Goal: Information Seeking & Learning: Check status

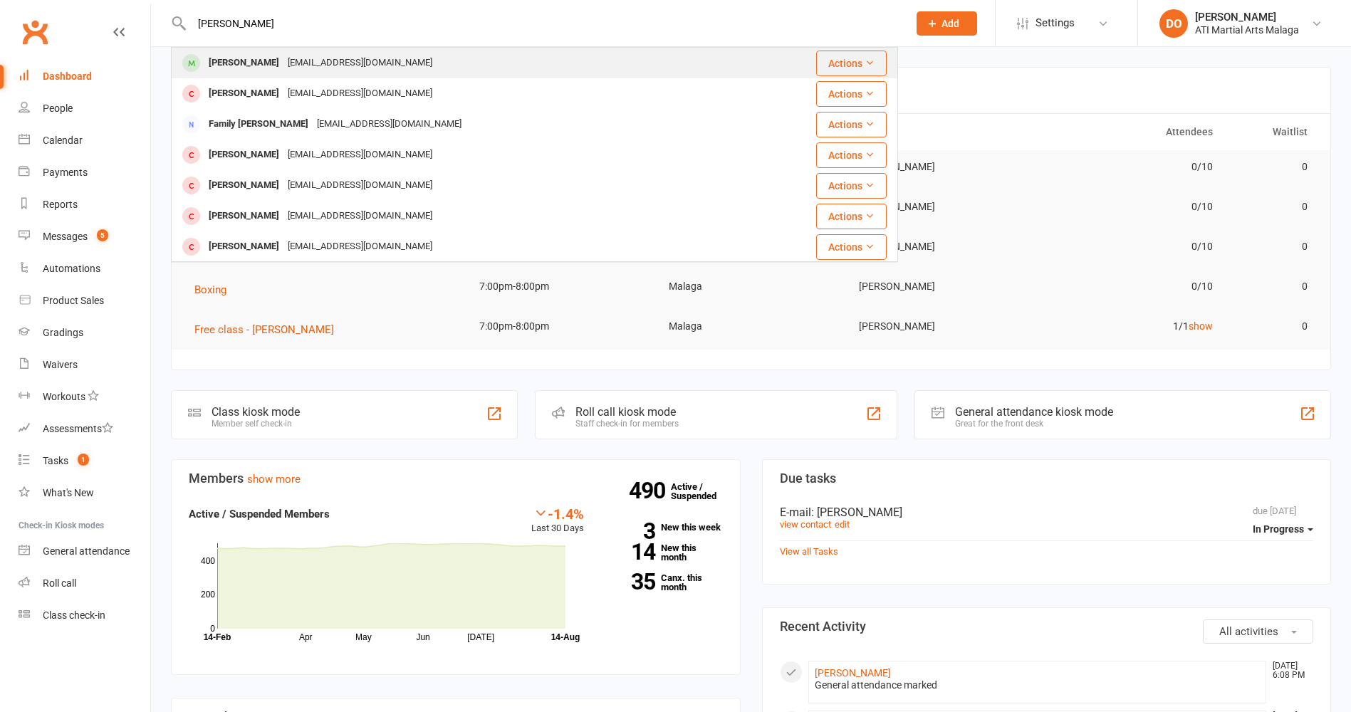
type input "[PERSON_NAME]"
click at [330, 63] on div "[EMAIL_ADDRESS][DOMAIN_NAME]" at bounding box center [359, 63] width 153 height 21
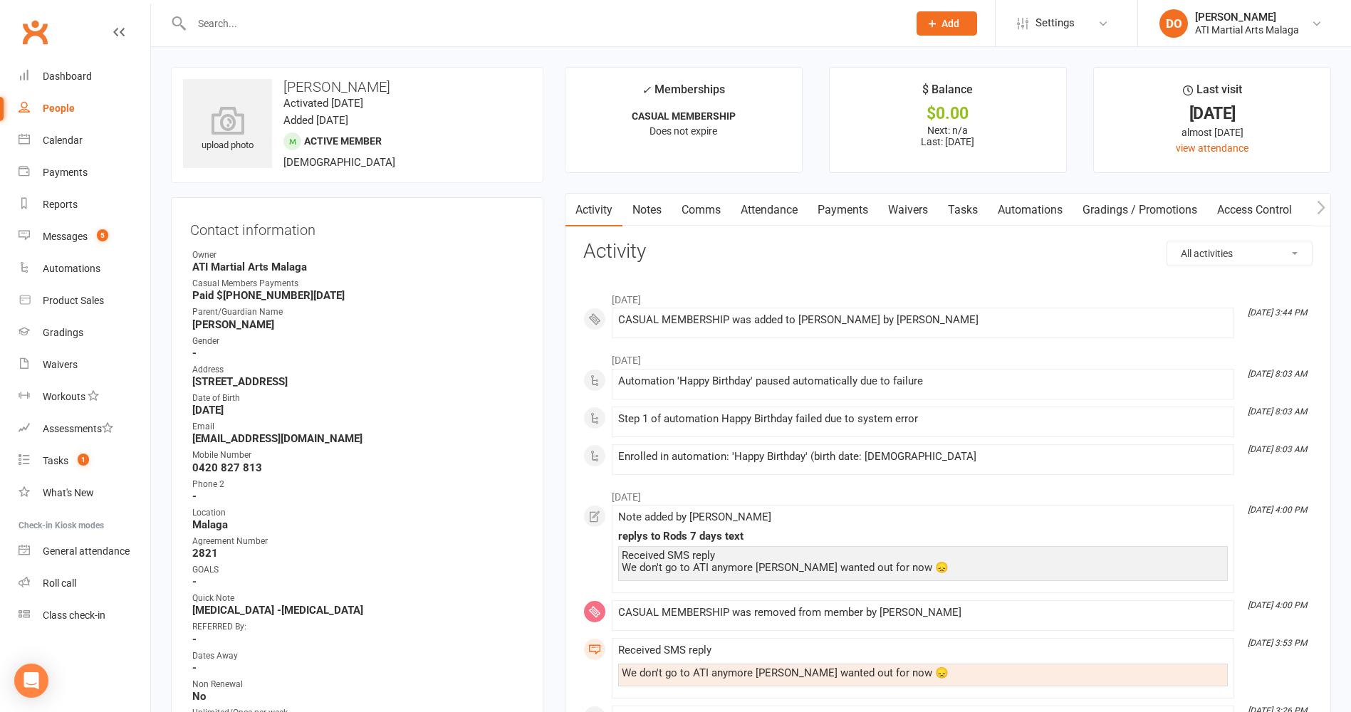
click at [662, 214] on link "Notes" at bounding box center [646, 210] width 49 height 33
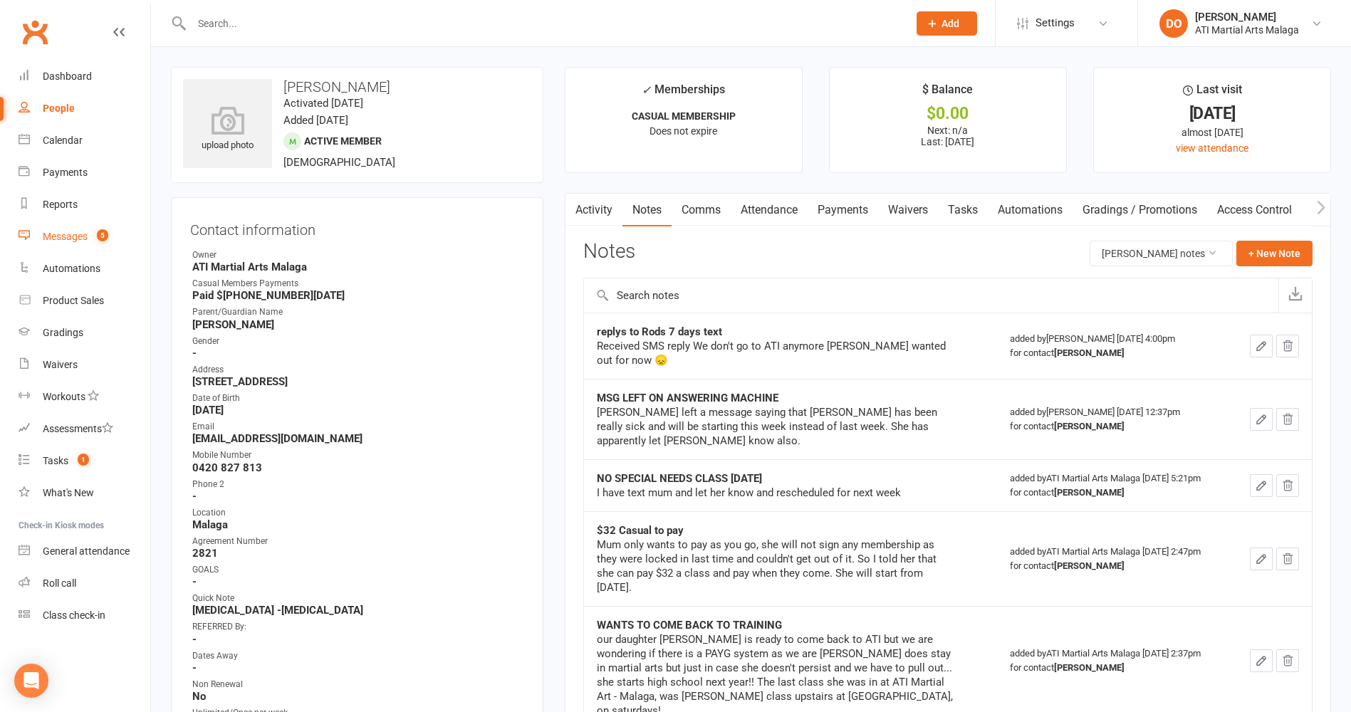
click at [76, 239] on div "Messages" at bounding box center [65, 236] width 45 height 11
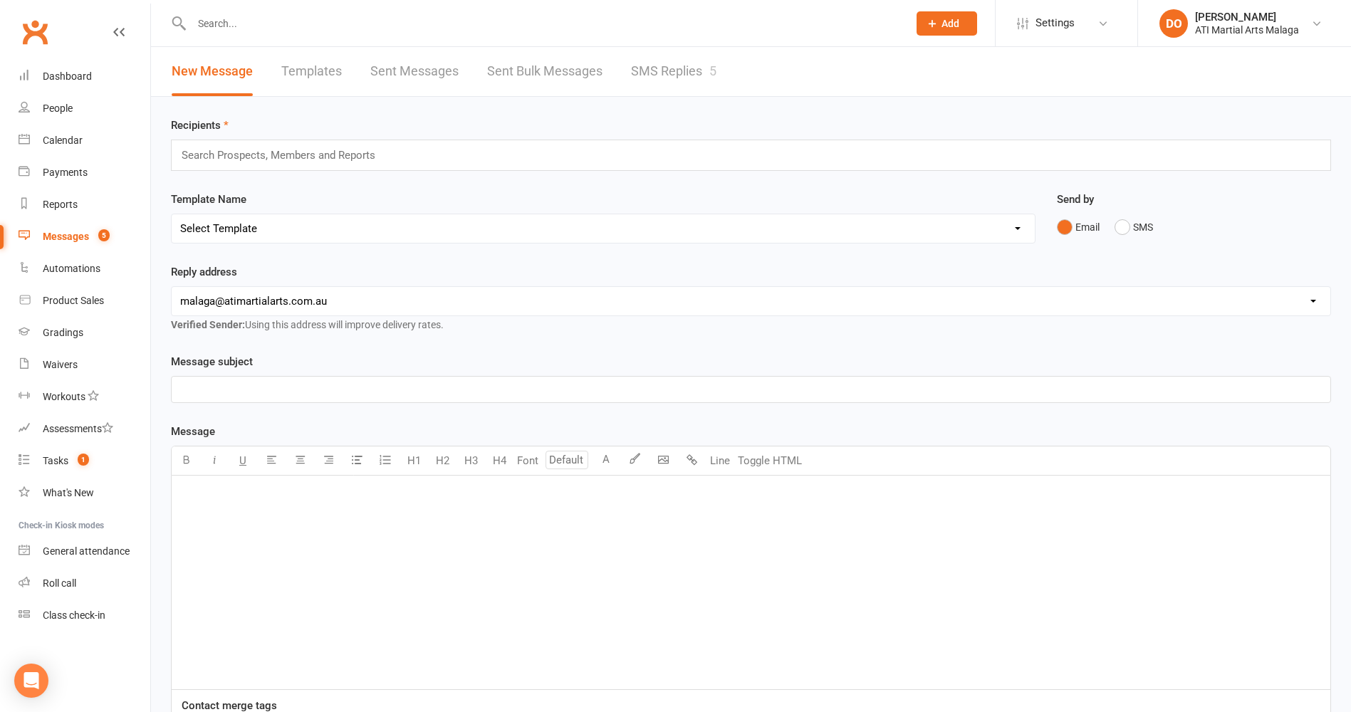
click at [661, 70] on link "SMS Replies 5" at bounding box center [673, 71] width 85 height 49
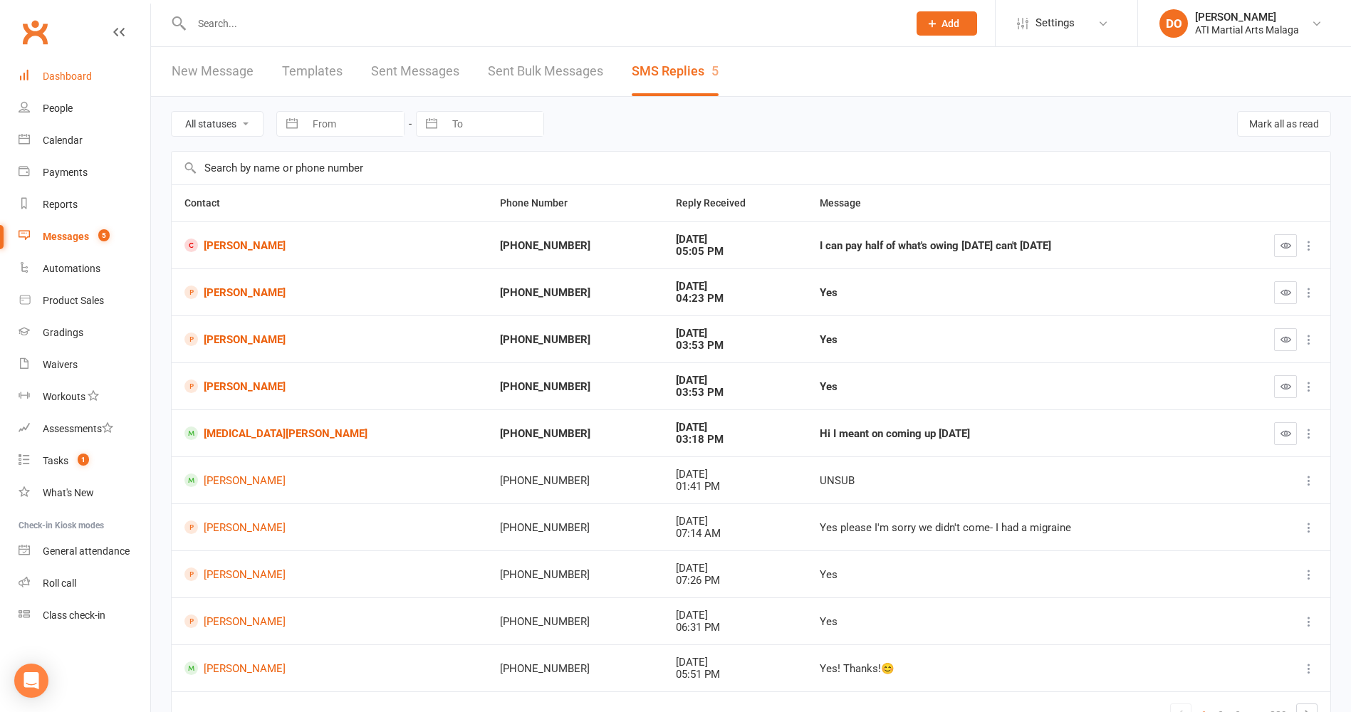
click at [67, 74] on div "Dashboard" at bounding box center [67, 75] width 49 height 11
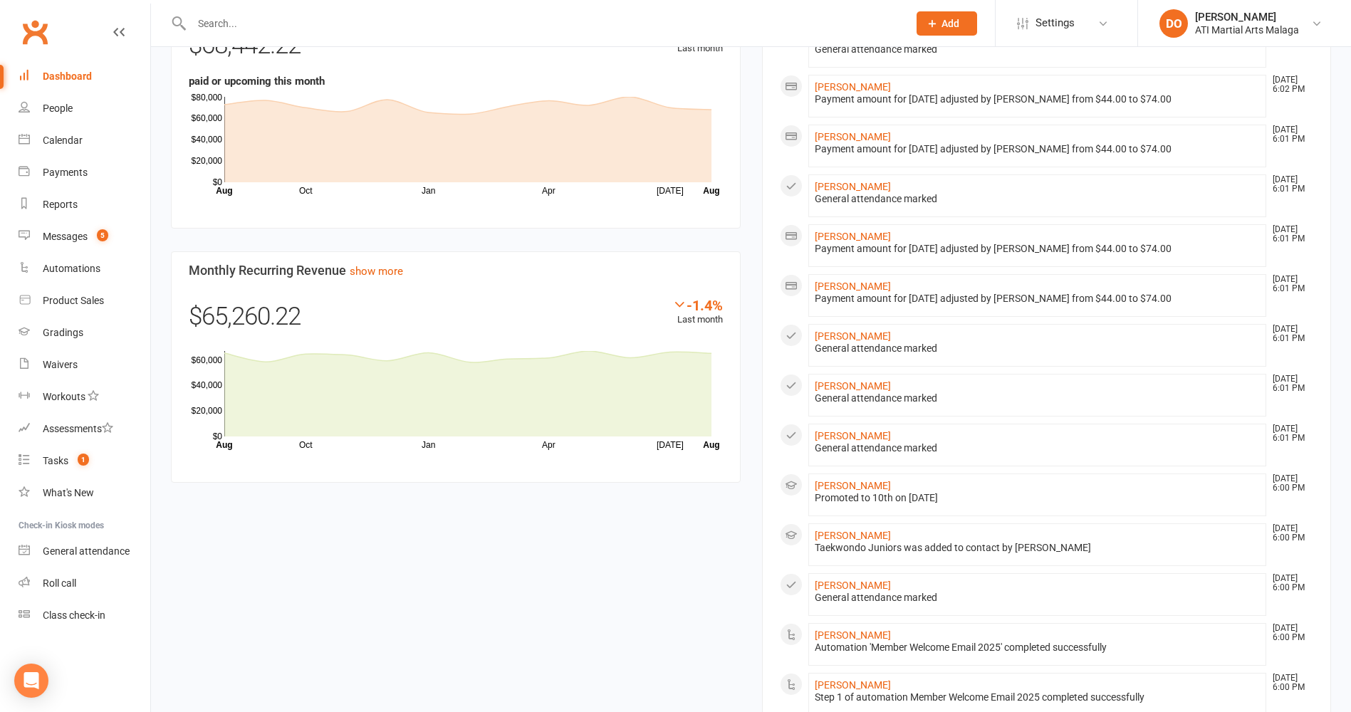
scroll to position [1139, 0]
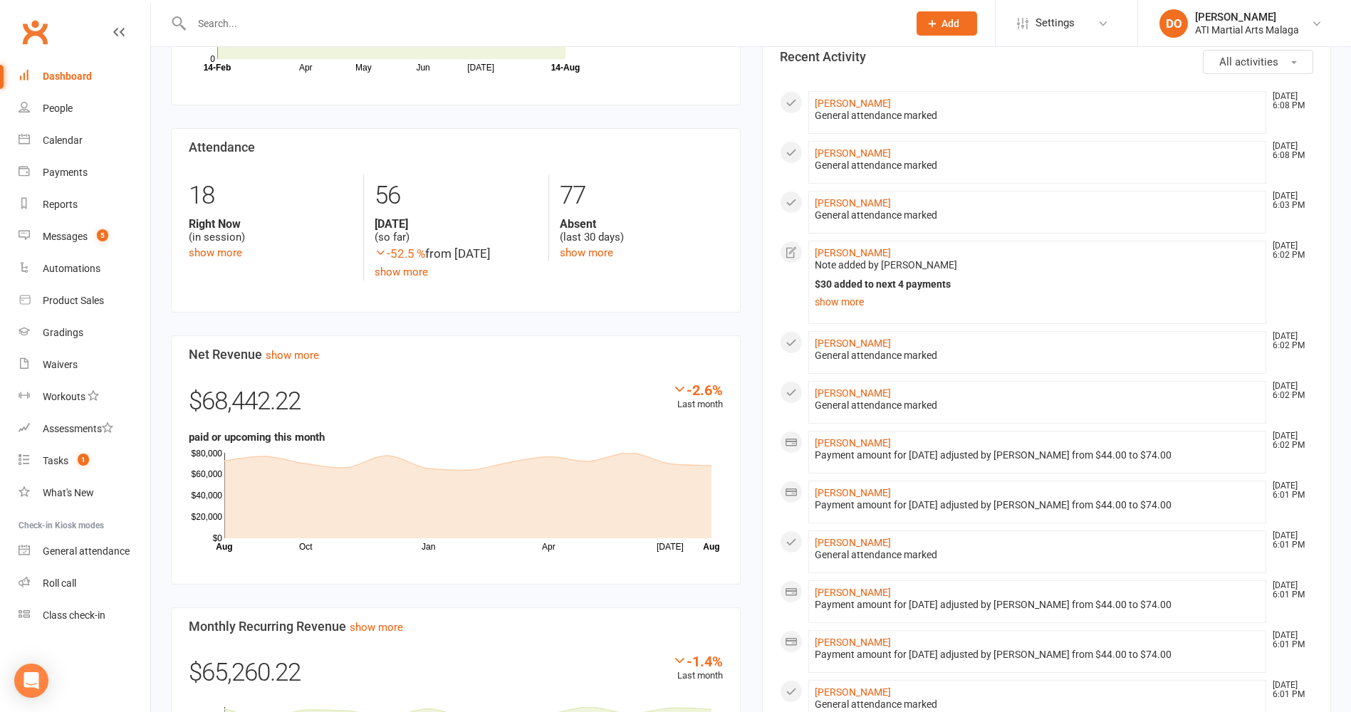
scroll to position [0, 0]
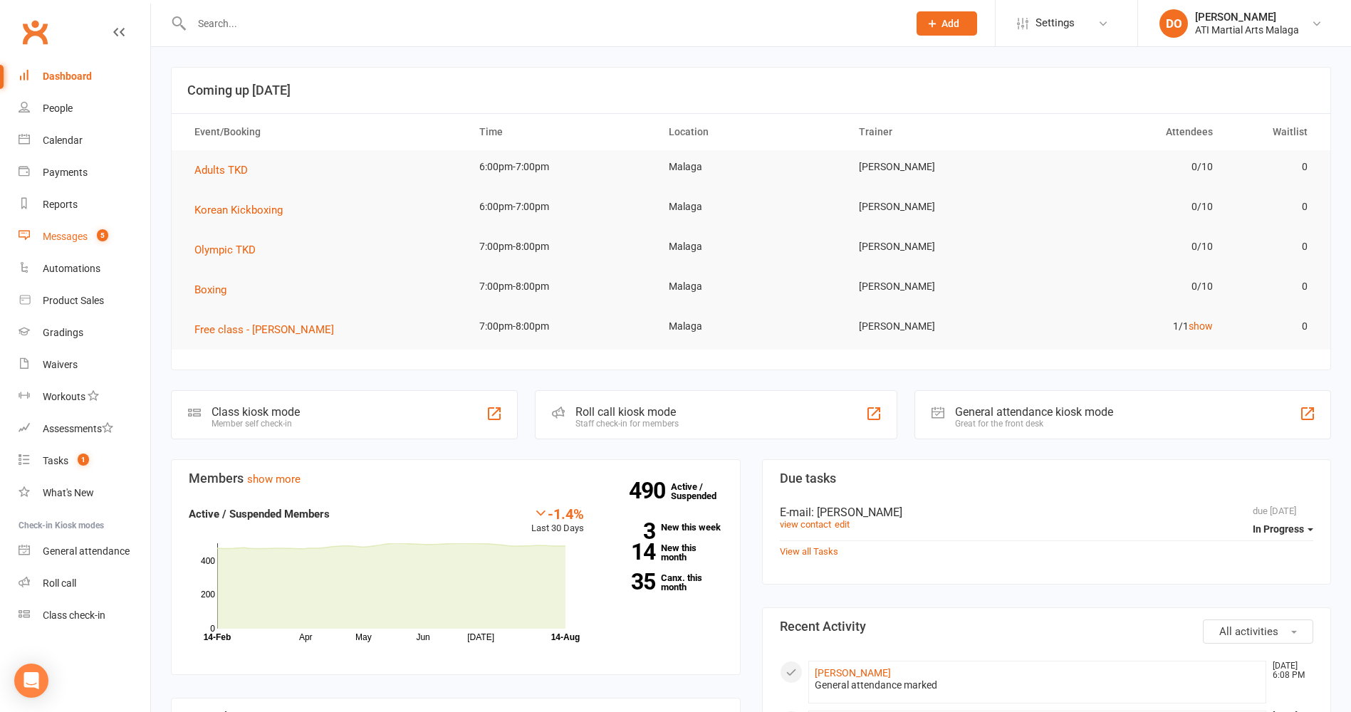
click at [73, 243] on link "Messages 5" at bounding box center [85, 237] width 132 height 32
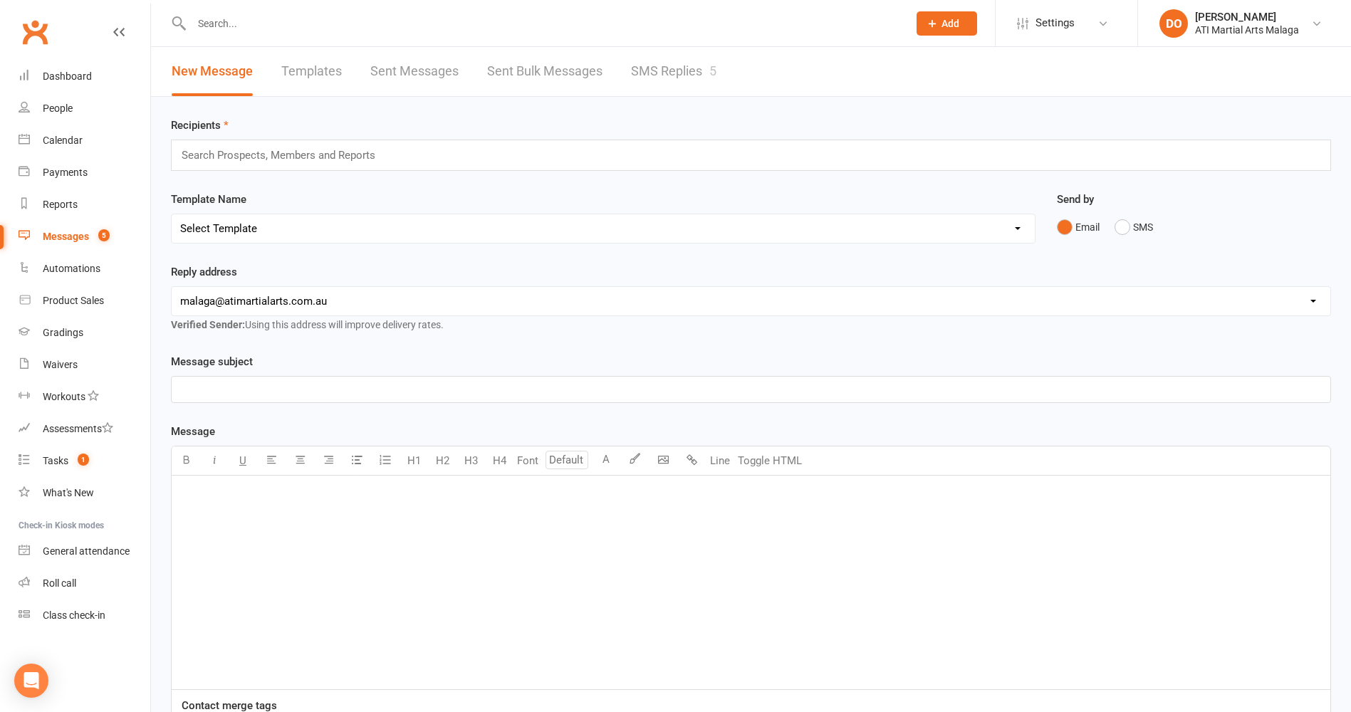
click at [706, 71] on link "SMS Replies 5" at bounding box center [673, 71] width 85 height 49
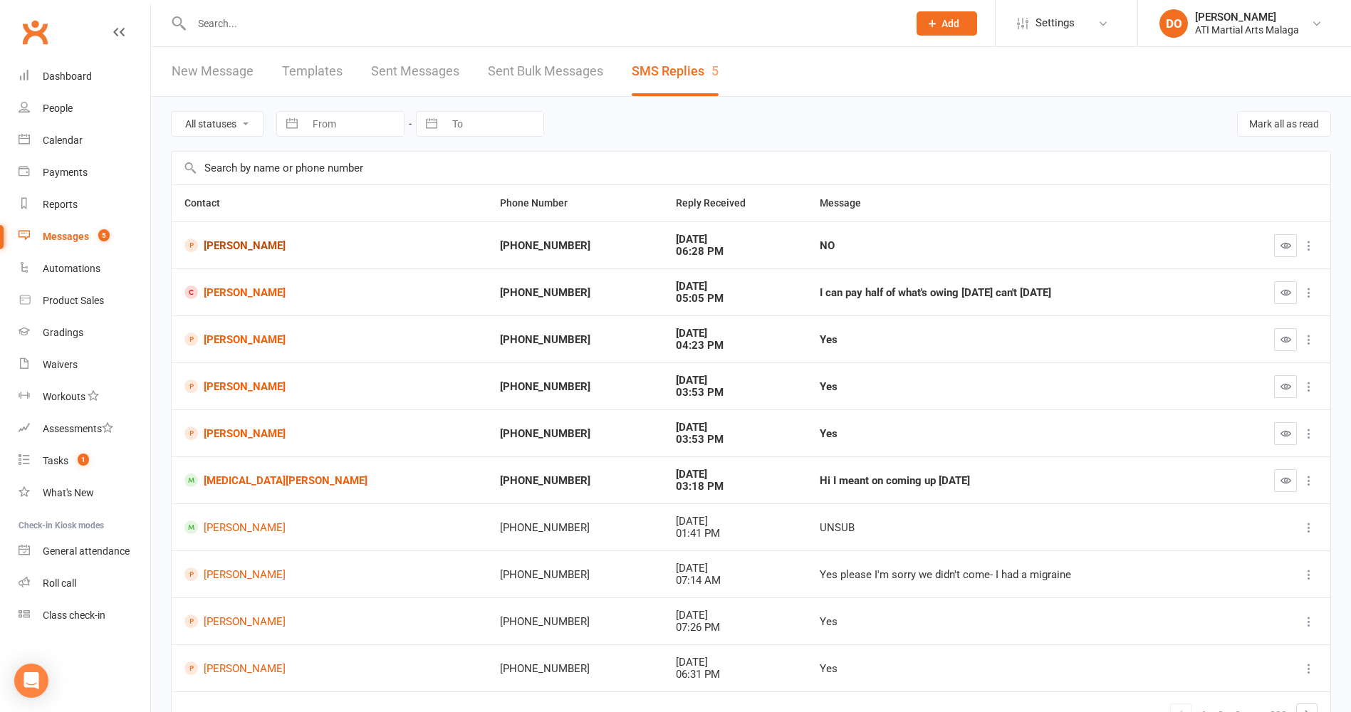
click at [248, 246] on link "[PERSON_NAME]" at bounding box center [329, 245] width 290 height 14
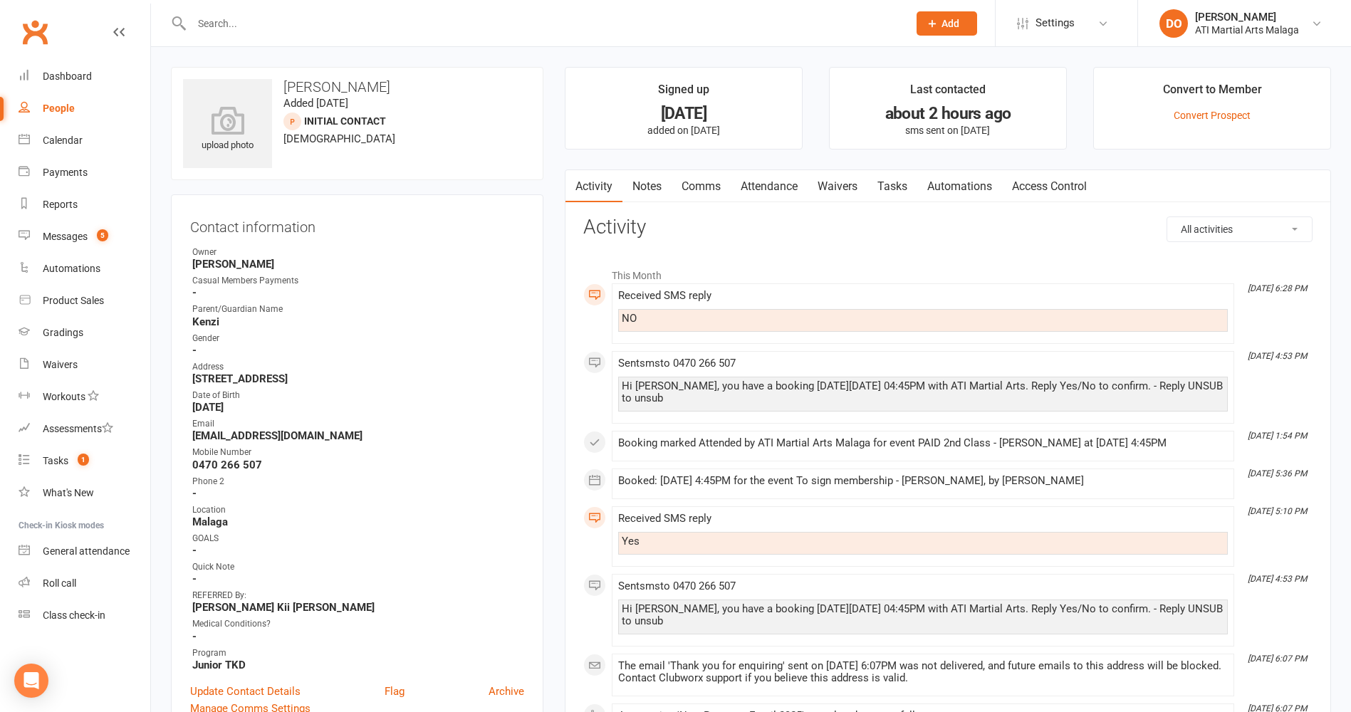
click at [765, 191] on link "Attendance" at bounding box center [768, 186] width 77 height 33
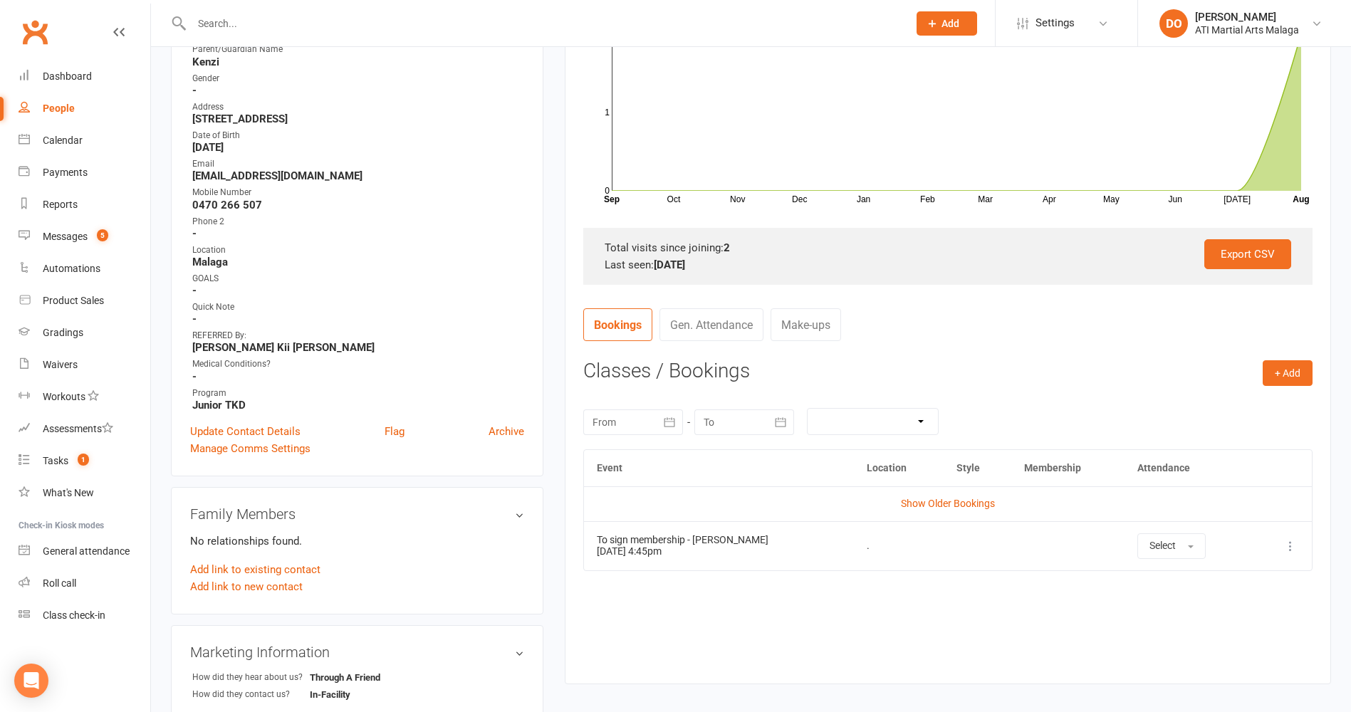
scroll to position [285, 0]
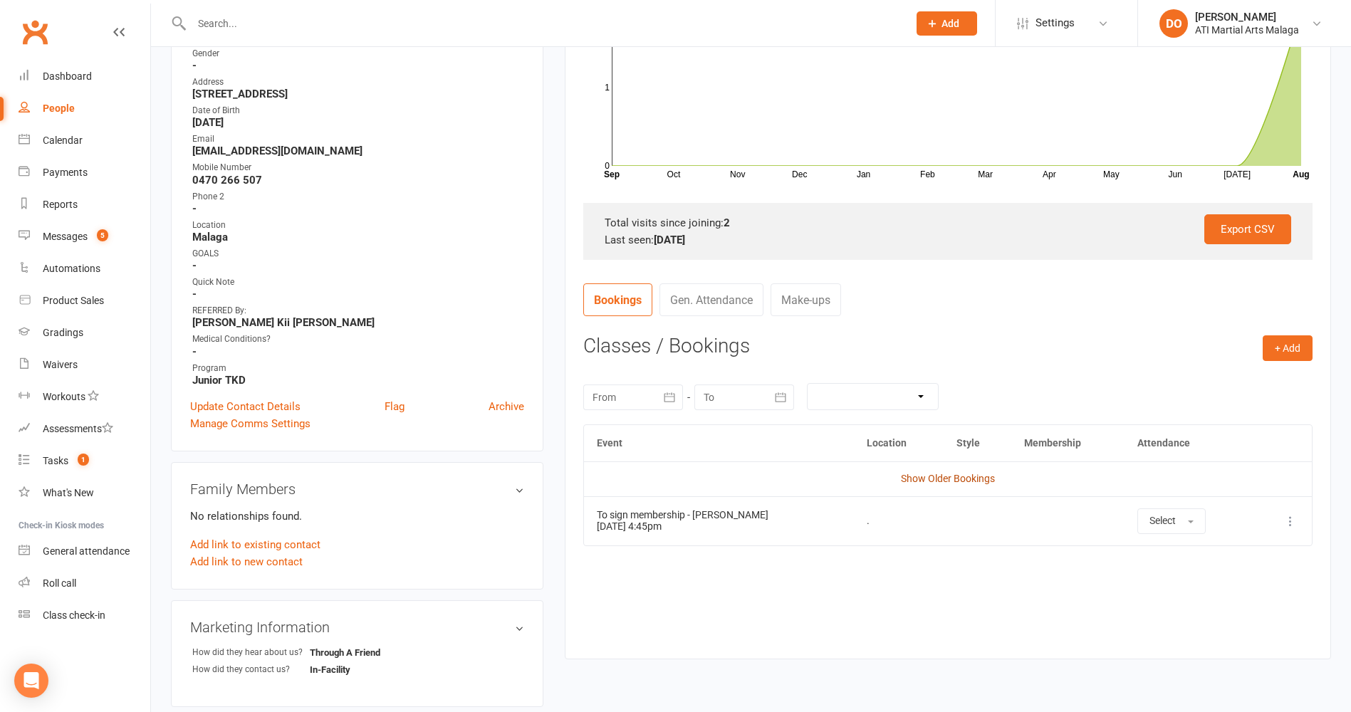
click at [930, 479] on link "Show Older Bookings" at bounding box center [948, 478] width 94 height 11
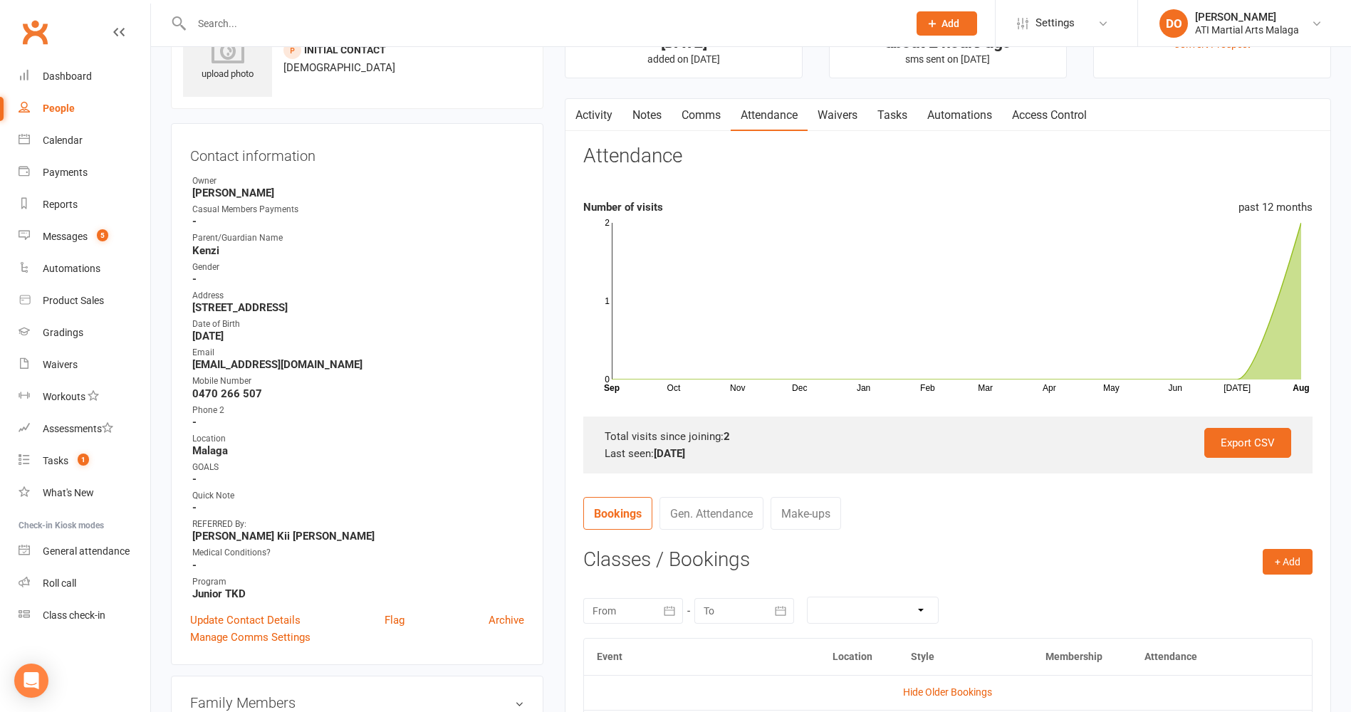
scroll to position [0, 0]
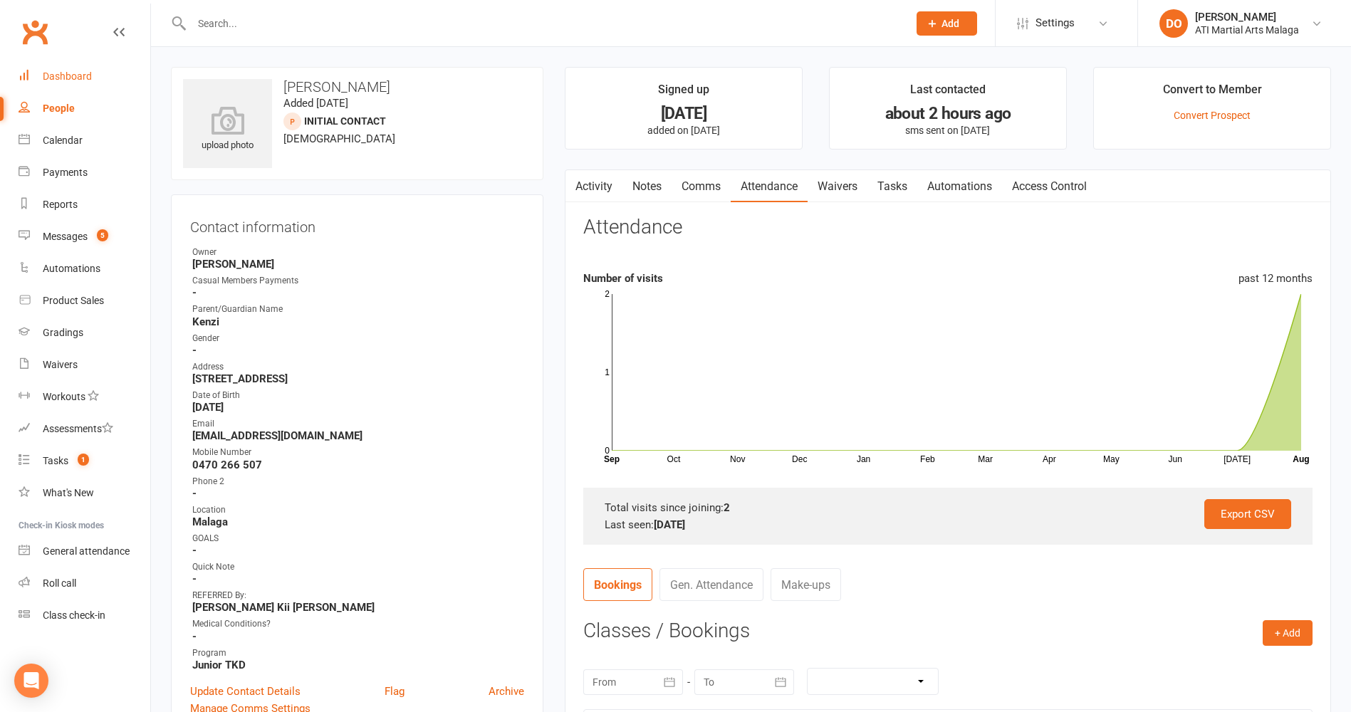
click at [68, 85] on link "Dashboard" at bounding box center [85, 77] width 132 height 32
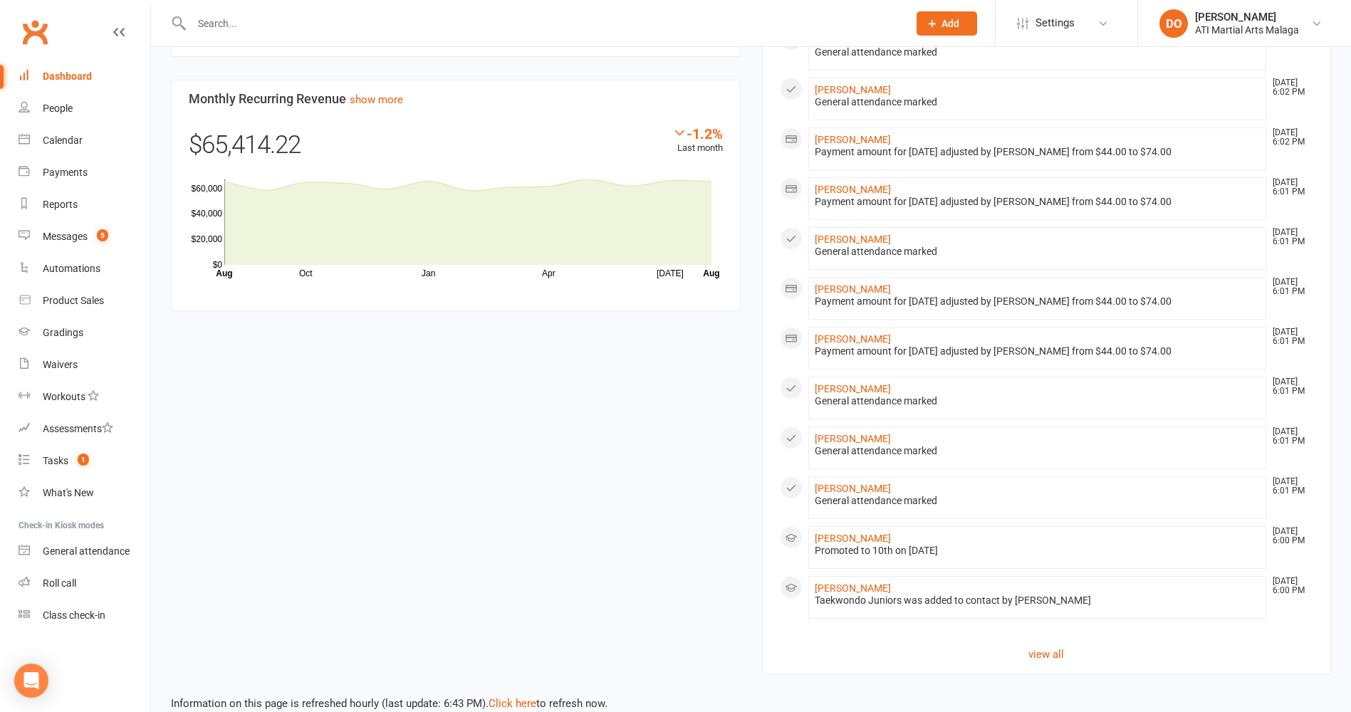
scroll to position [1118, 0]
